Goal: Task Accomplishment & Management: Manage account settings

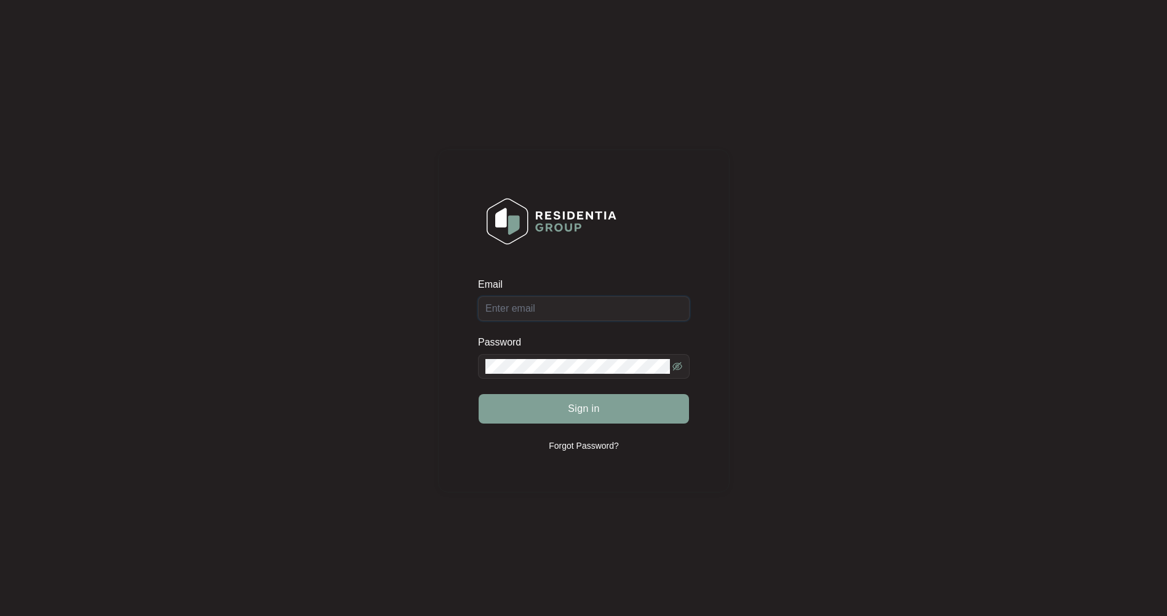
type input "[EMAIL_ADDRESS][DOMAIN_NAME]"
click at [592, 402] on span "Sign in" at bounding box center [584, 409] width 32 height 15
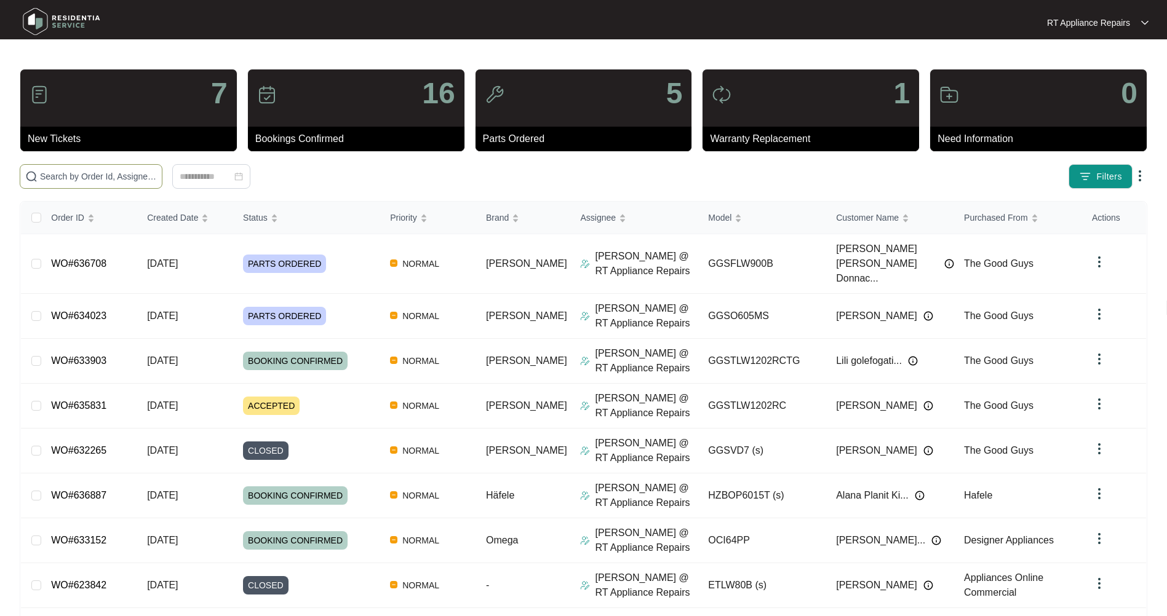
click at [94, 175] on input "text" at bounding box center [98, 177] width 117 height 14
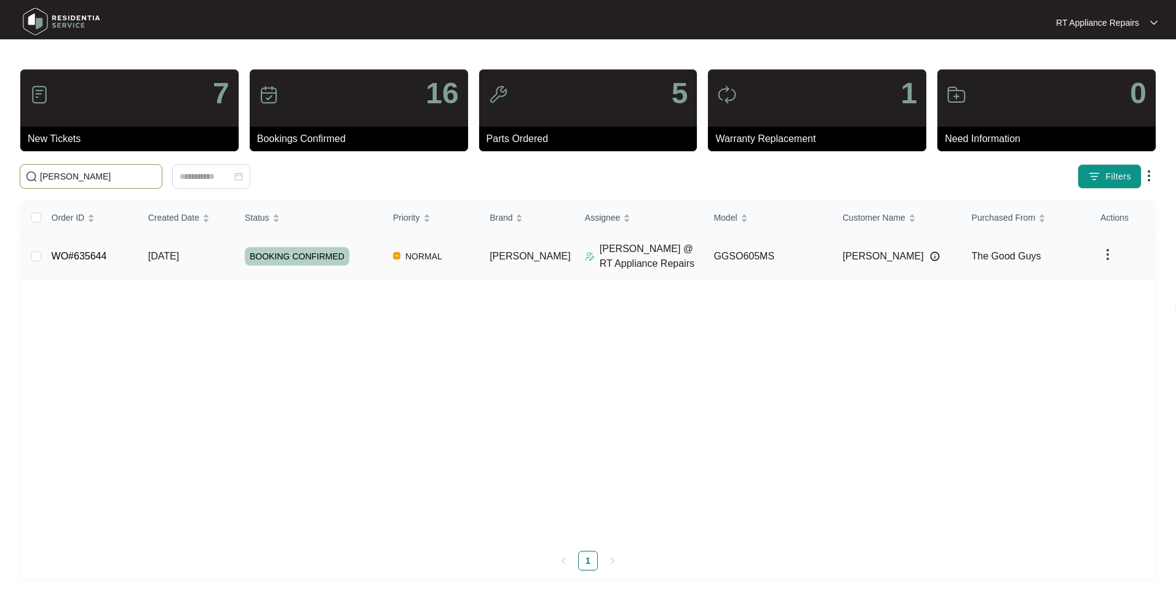
type input "charles"
click at [175, 260] on span "[DATE]" at bounding box center [163, 256] width 31 height 10
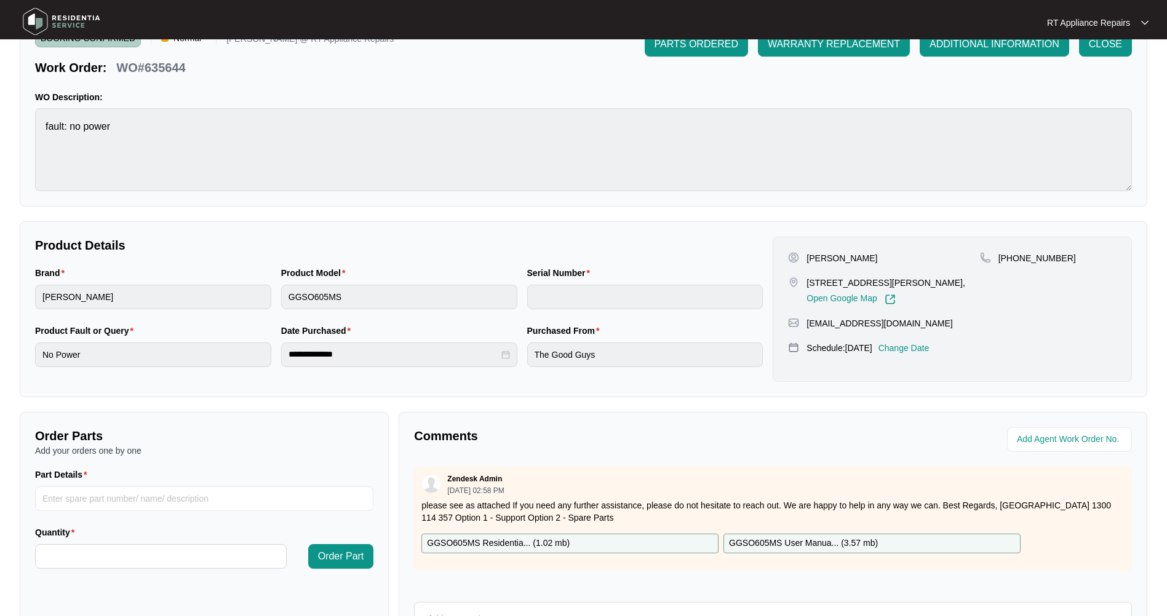
scroll to position [185, 0]
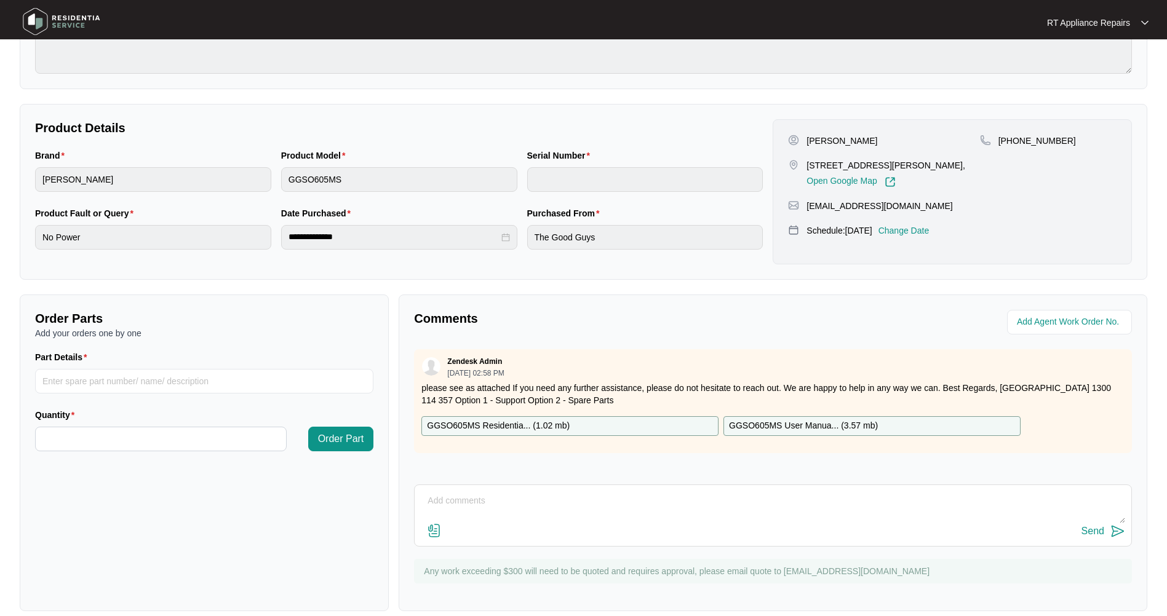
click at [527, 429] on p "GGSO605MS Residentia... ( 1.02 mb )" at bounding box center [498, 427] width 143 height 14
click at [166, 375] on input "Part Details" at bounding box center [204, 381] width 338 height 25
type input "1 x Loc G26, SP11796 Selector Switch"
click at [89, 445] on input "Quantity" at bounding box center [161, 439] width 250 height 23
type input "*"
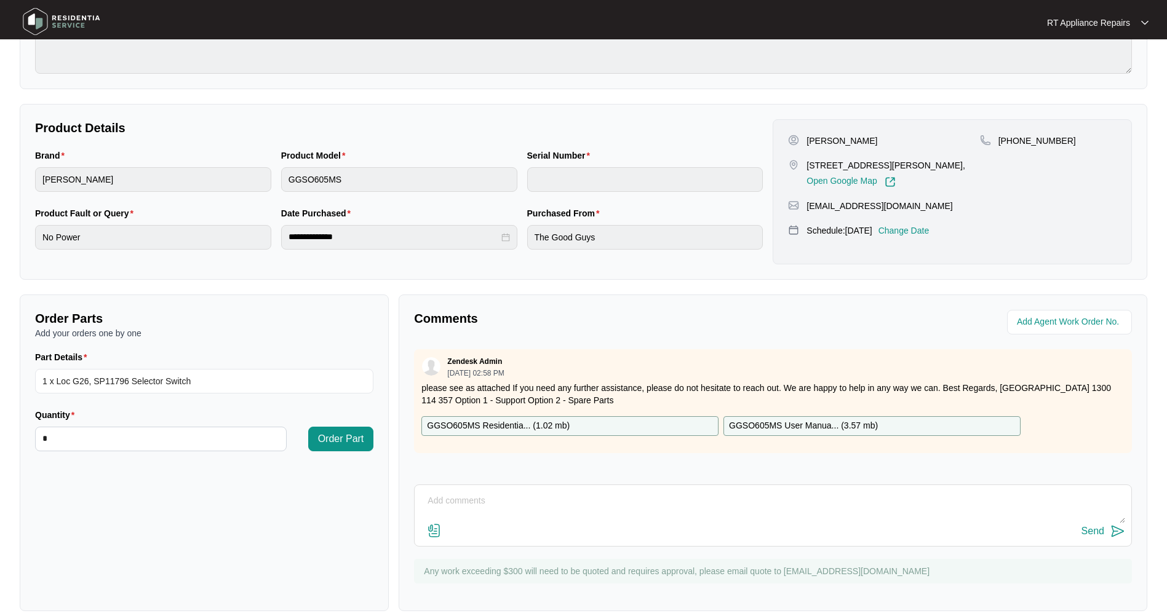
click at [344, 434] on span "Order Part" at bounding box center [341, 439] width 46 height 15
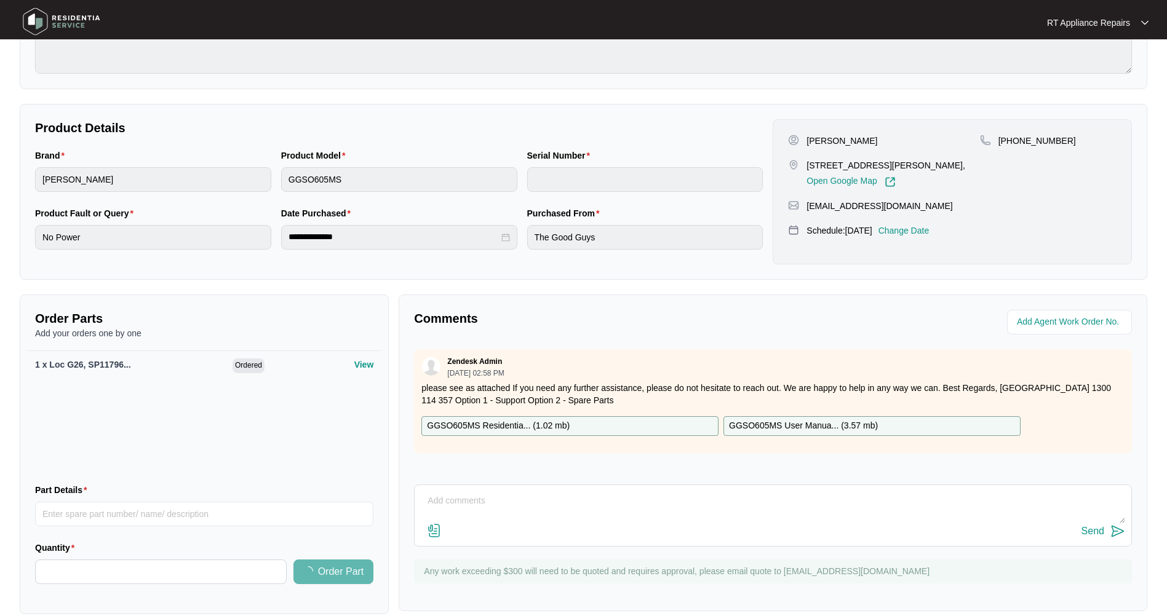
click at [478, 498] on textarea at bounding box center [773, 507] width 704 height 32
type textarea "Found selector switch faulty. Replaced with new and tested all ok. Order part t…"
click at [1119, 530] on img at bounding box center [1117, 531] width 15 height 15
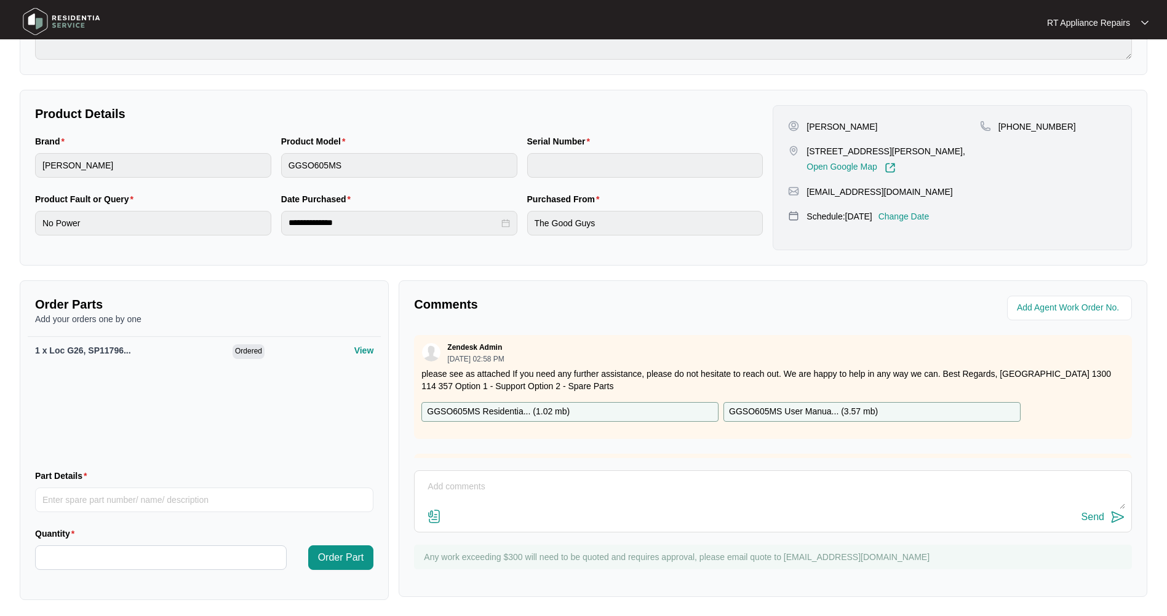
scroll to position [202, 0]
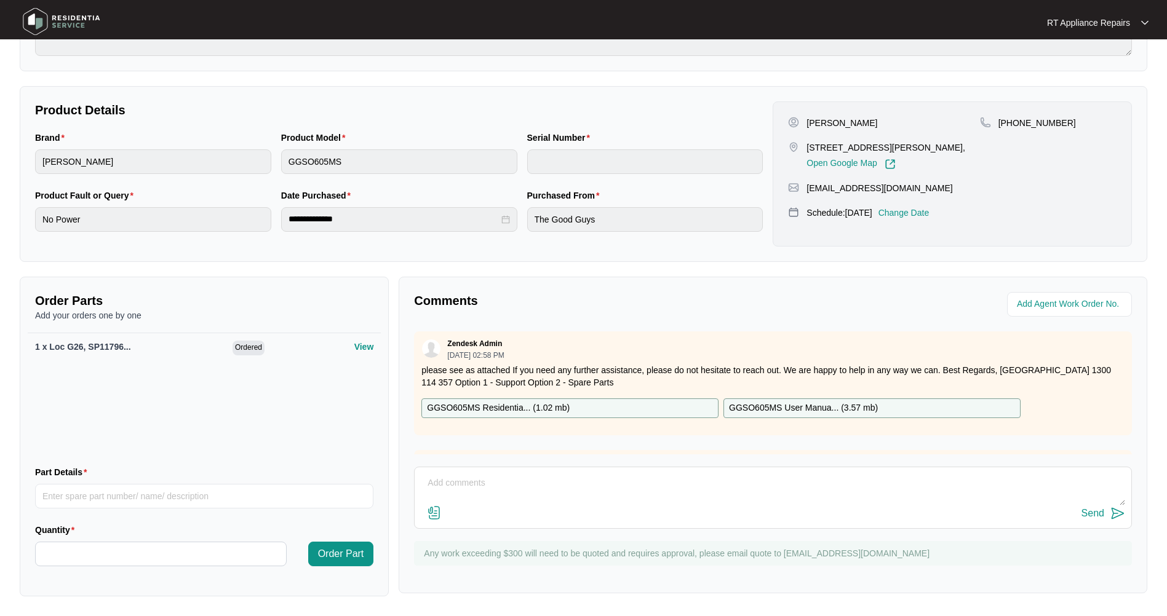
click at [483, 483] on textarea at bounding box center [773, 490] width 704 height 32
paste textarea "Solt Oven M: GGSO605MS S: 25080071"
type textarea "Solt Oven M: GGSO605MS S: 25080071"
click at [1119, 516] on img at bounding box center [1117, 513] width 15 height 15
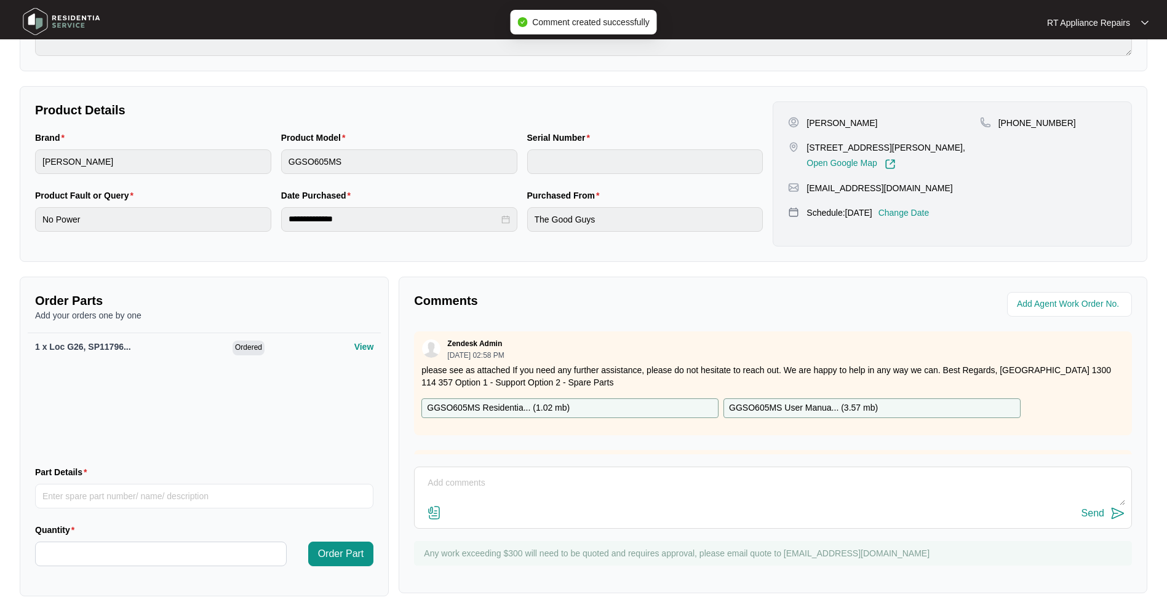
scroll to position [0, 0]
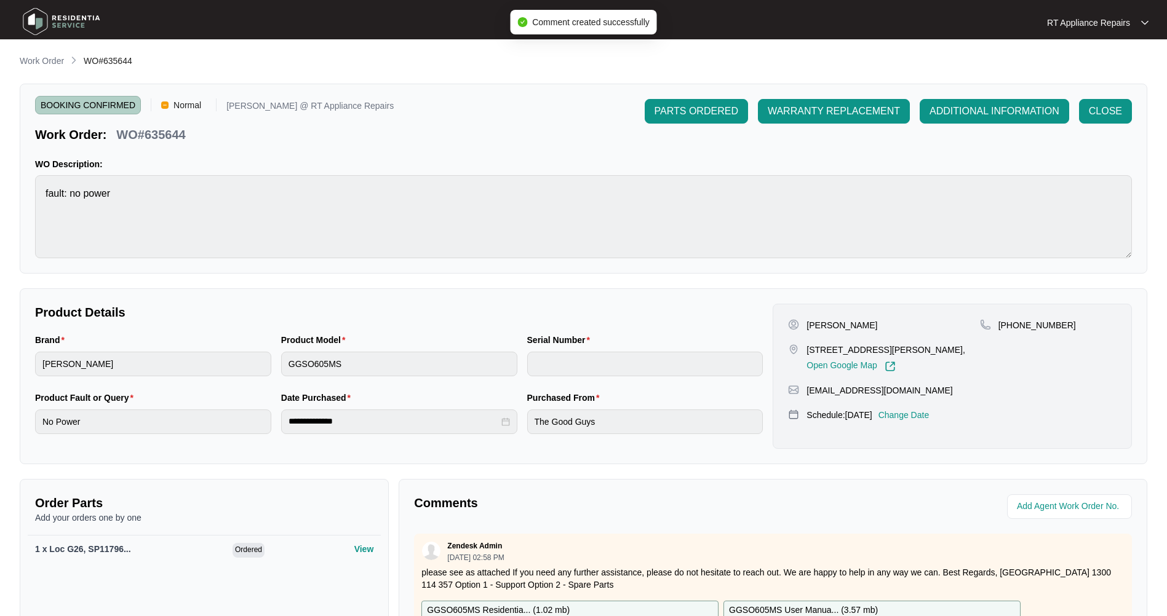
click at [684, 109] on span "PARTS ORDERED" at bounding box center [696, 111] width 84 height 15
click at [597, 135] on div "PARTS ORDERED Normal Ross @ RT Appliance Repairs Work Order: WO#635644 PARTS OR…" at bounding box center [583, 121] width 1097 height 44
click at [1091, 28] on p "RT Appliance Repairs" at bounding box center [1088, 23] width 83 height 12
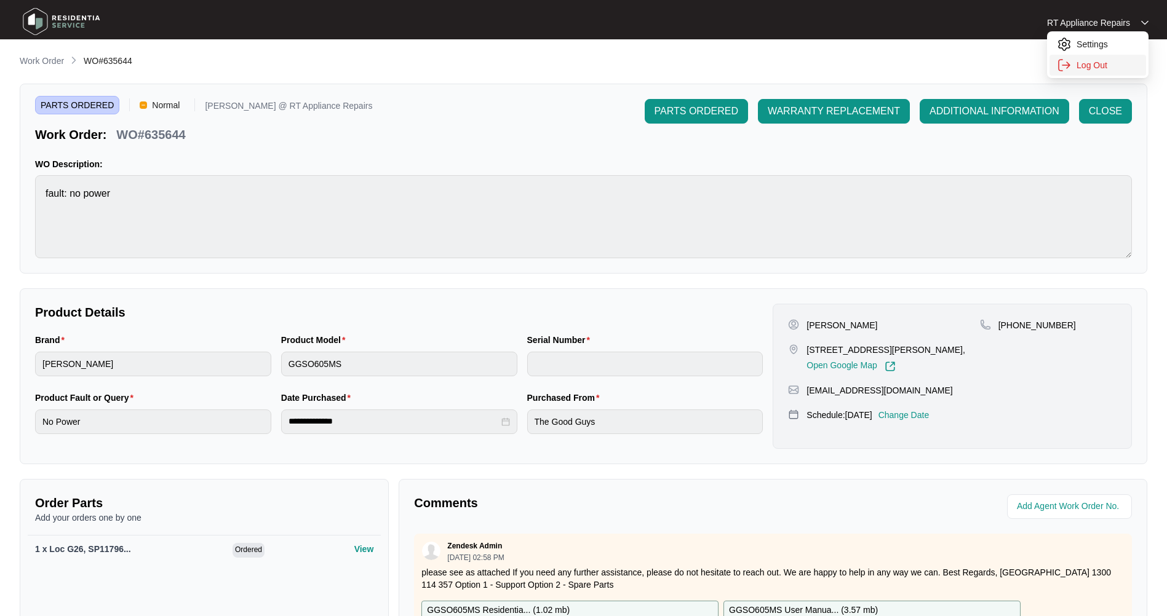
click at [1102, 67] on p "Log Out" at bounding box center [1107, 65] width 62 height 12
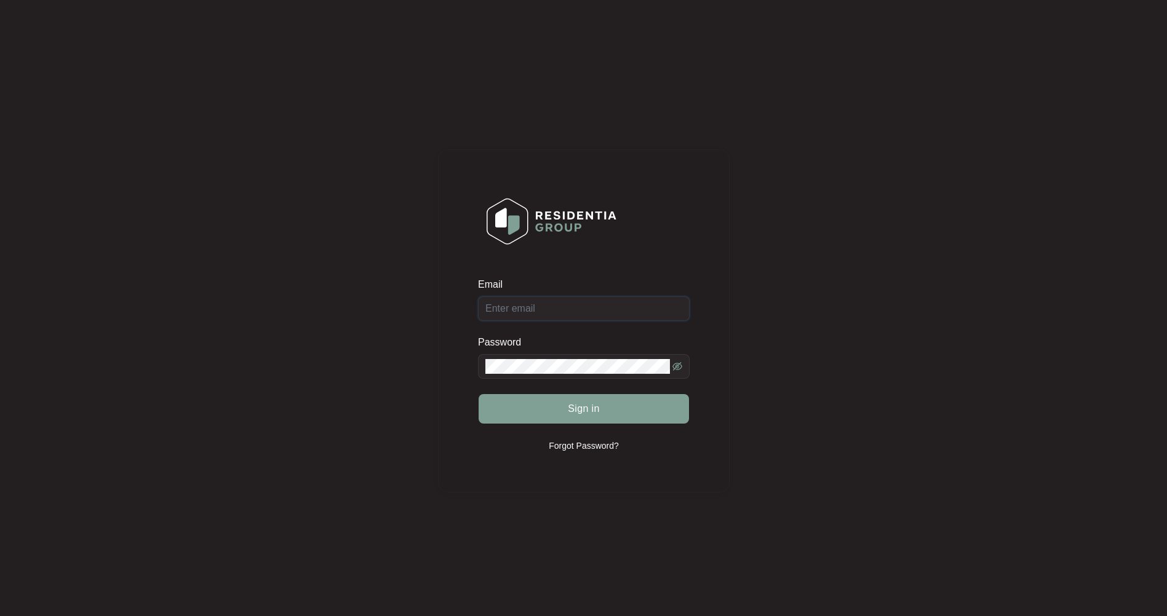
type input "[EMAIL_ADDRESS][DOMAIN_NAME]"
click at [592, 412] on span "Sign in" at bounding box center [584, 409] width 32 height 15
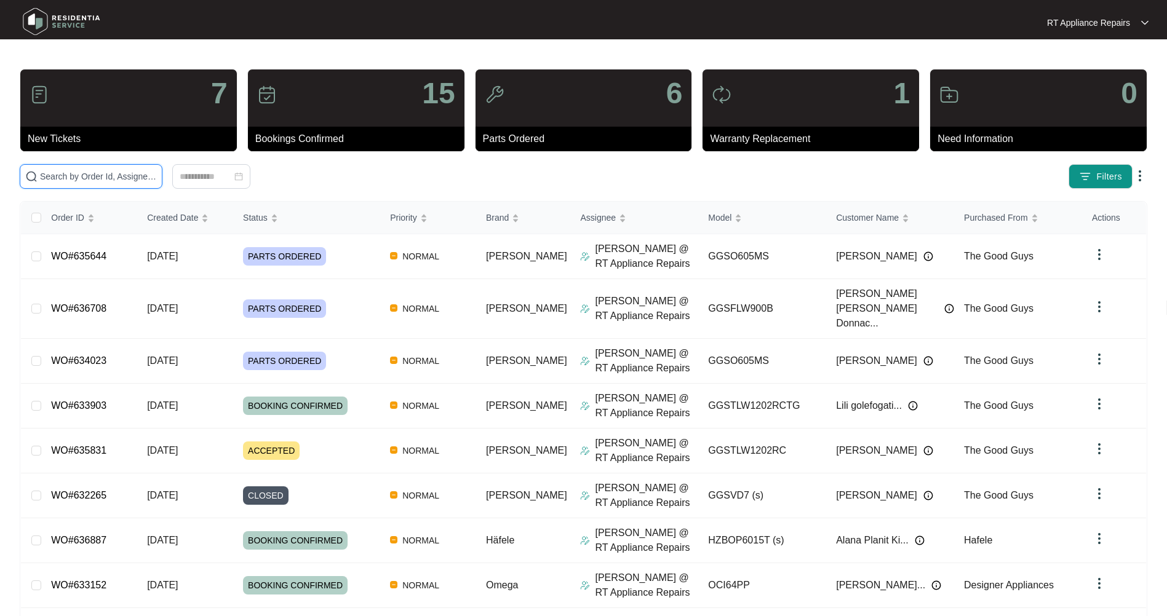
click at [124, 177] on input "text" at bounding box center [98, 177] width 117 height 14
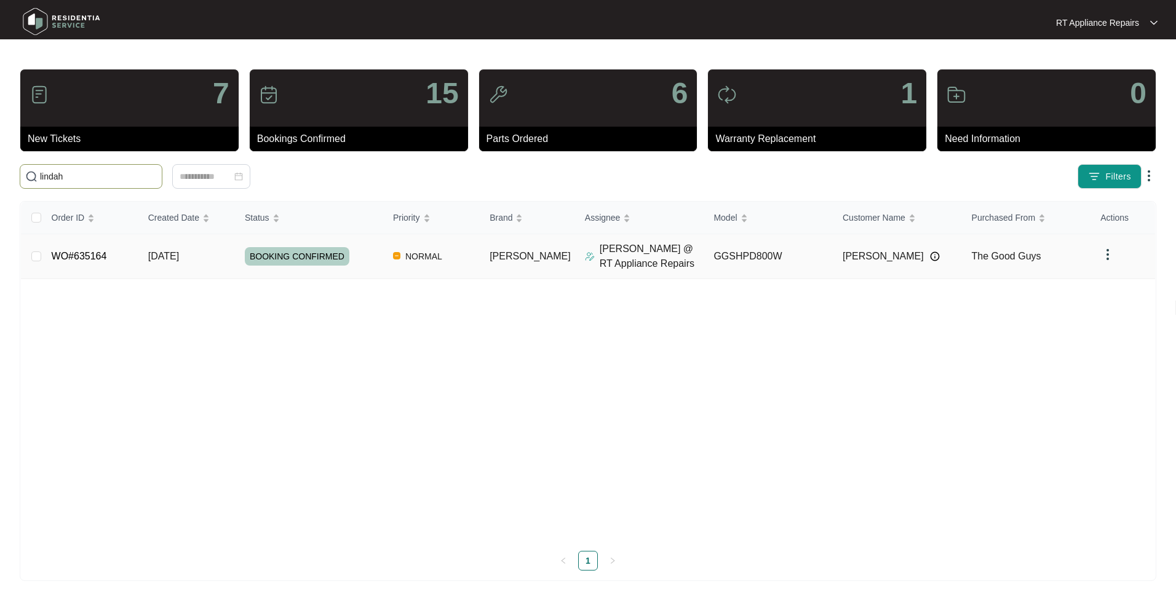
type input "lindah"
click at [202, 250] on td "[DATE]" at bounding box center [186, 256] width 97 height 45
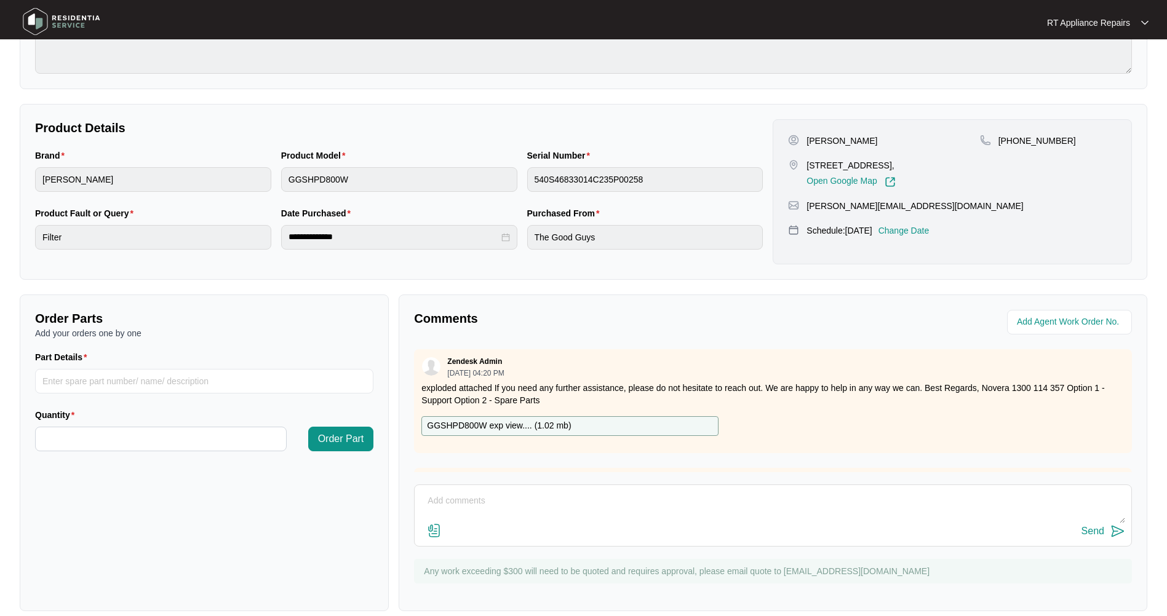
click at [516, 425] on p "GGSHPD800W exp view.... ( 1.02 mb )" at bounding box center [499, 427] width 144 height 14
click at [466, 497] on textarea at bounding box center [773, 507] width 704 height 32
paste textarea "[DATE] 16:00 - 17:00 Dryer is spotless, no dust in any filters and vent also cl…"
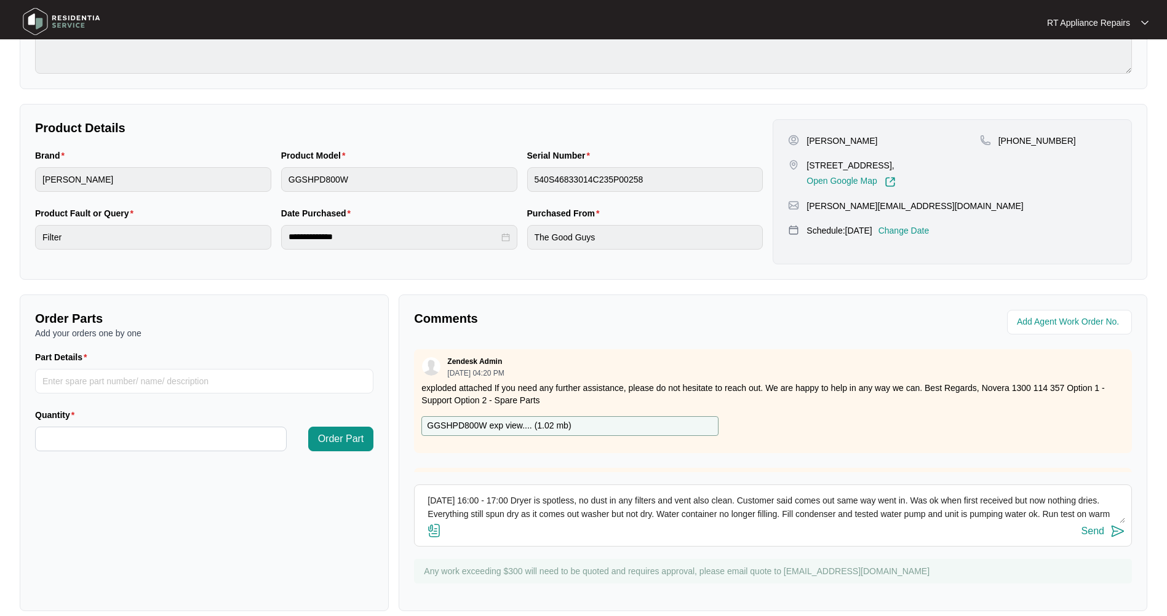
scroll to position [36, 0]
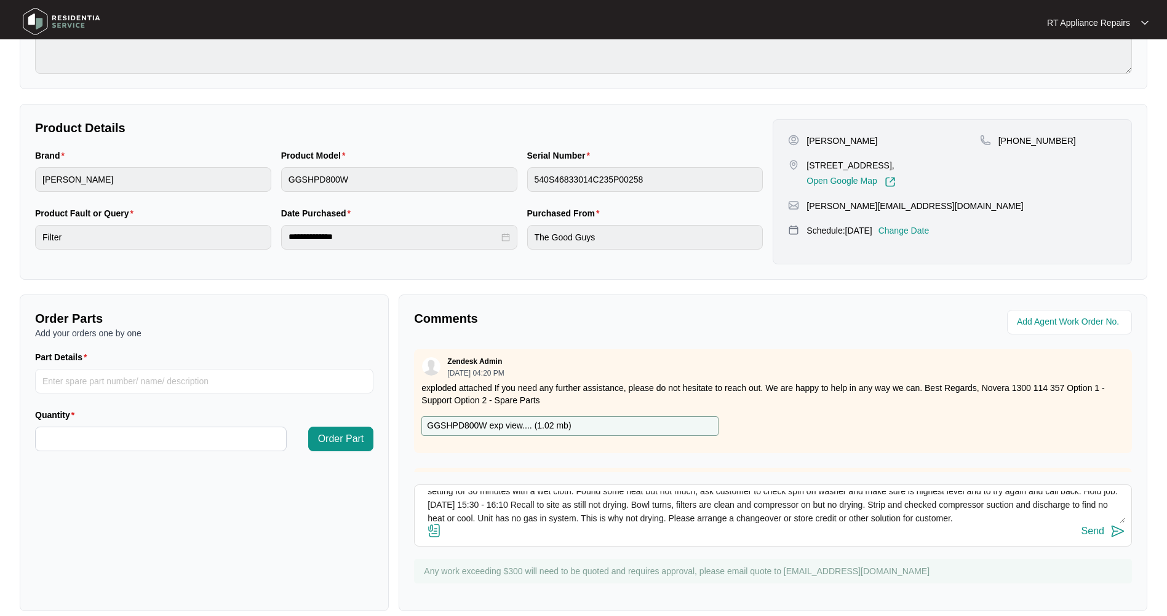
type textarea "[DATE] 16:00 - 17:00 Dryer is spotless, no dust in any filters and vent also cl…"
click at [1118, 533] on img at bounding box center [1117, 531] width 15 height 15
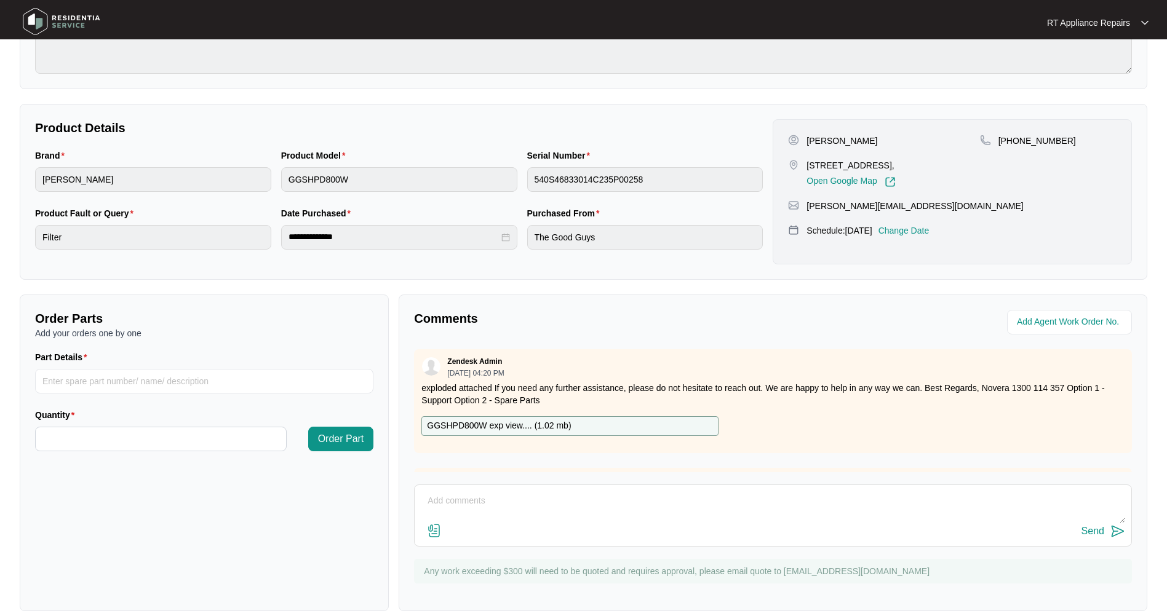
scroll to position [0, 0]
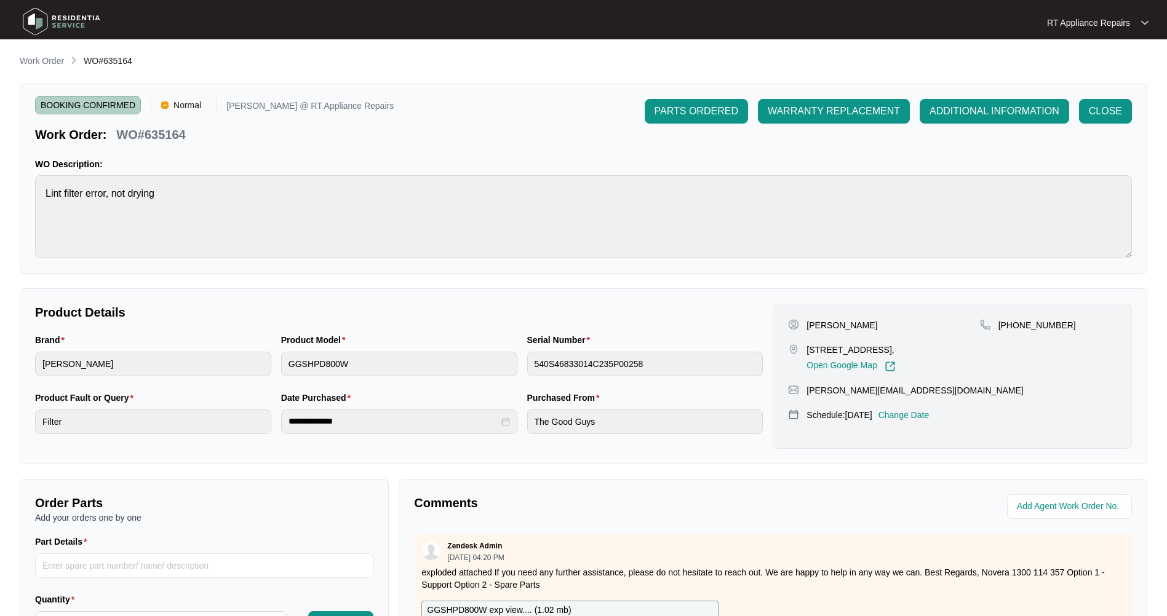
click at [853, 99] on button "WARRANTY REPLACEMENT" at bounding box center [834, 111] width 152 height 25
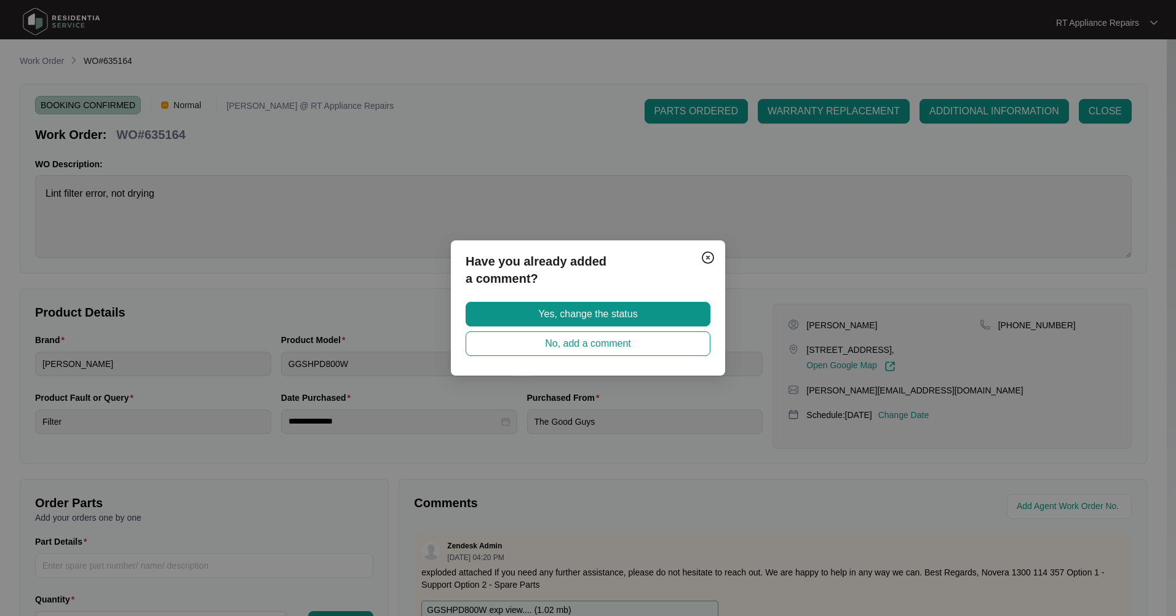
click at [579, 316] on span "Yes, change the status" at bounding box center [587, 314] width 99 height 15
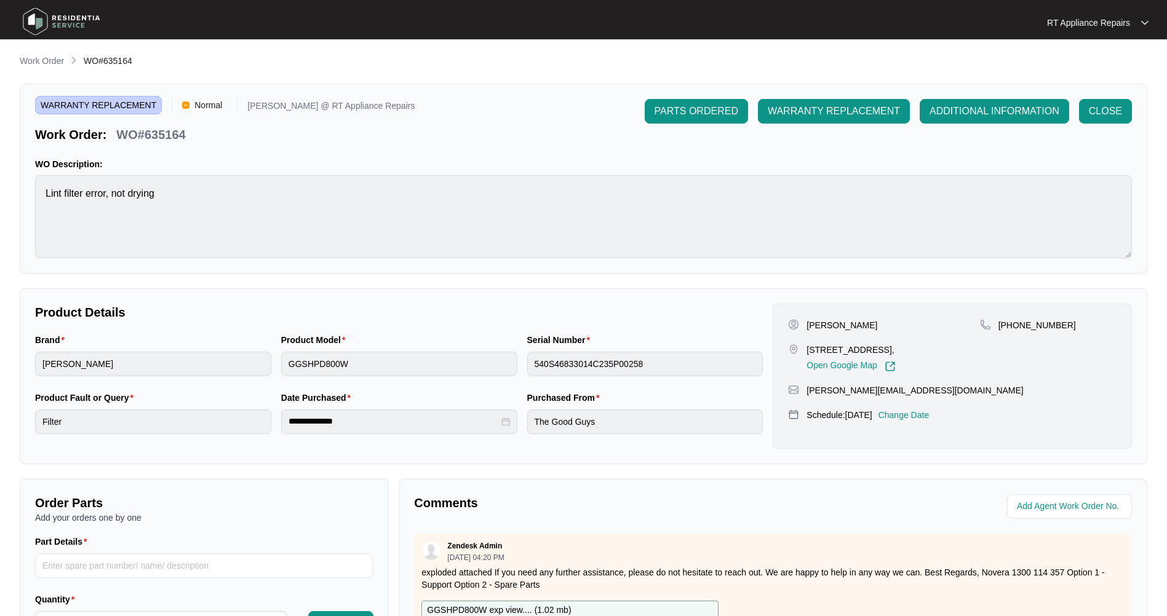
click at [1118, 21] on p "RT Appliance Repairs" at bounding box center [1088, 23] width 83 height 12
click at [1105, 65] on p "Log Out" at bounding box center [1107, 65] width 62 height 12
